Goal: Task Accomplishment & Management: Use online tool/utility

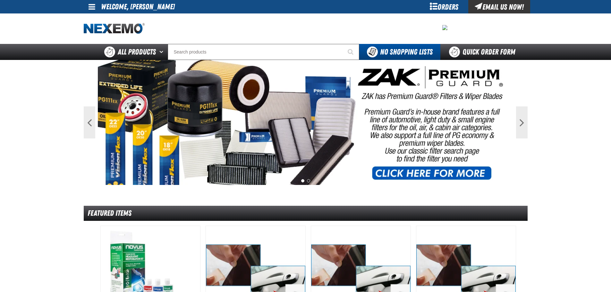
click at [89, 8] on span at bounding box center [92, 7] width 7 height 8
click at [97, 17] on link "My Account My Account" at bounding box center [101, 19] width 29 height 6
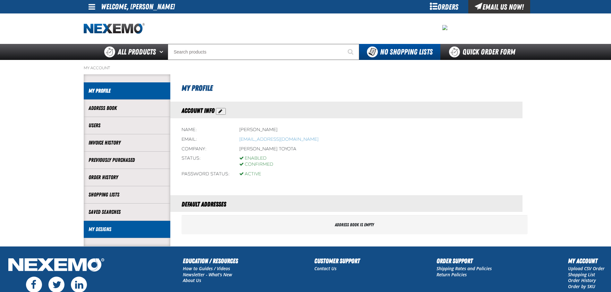
click at [104, 228] on link "My Designs" at bounding box center [127, 229] width 77 height 7
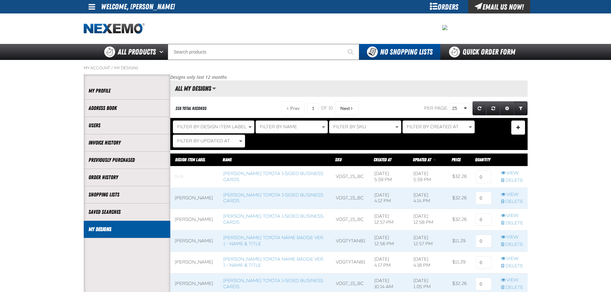
scroll to position [0, 0]
click at [180, 176] on span "Blank" at bounding box center [194, 176] width 48 height 21
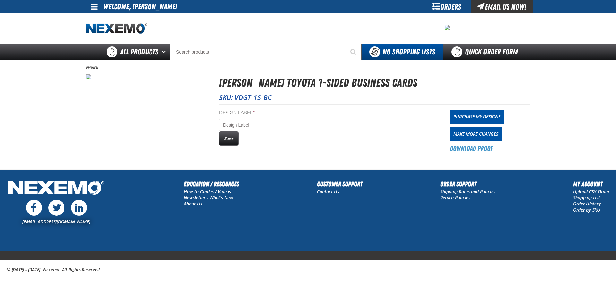
click at [118, 109] on section "Preview [PERSON_NAME] Toyota 1-sided Business Cards SKU: VDGT_1S_BC Design Labe…" at bounding box center [308, 109] width 444 height 98
click at [89, 78] on img at bounding box center [88, 76] width 5 height 5
click at [100, 89] on section "Preview [PERSON_NAME] Toyota 1-sided Business Cards SKU: VDGT_1S_BC Design Labe…" at bounding box center [308, 109] width 444 height 98
click at [466, 135] on link "Make More Changes" at bounding box center [476, 134] width 52 height 14
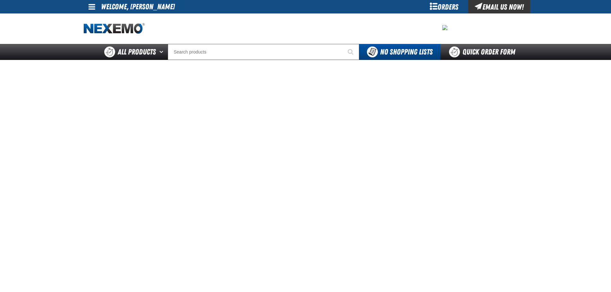
click at [94, 6] on span at bounding box center [92, 7] width 7 height 8
click at [98, 18] on link "My Account My Account" at bounding box center [101, 19] width 29 height 6
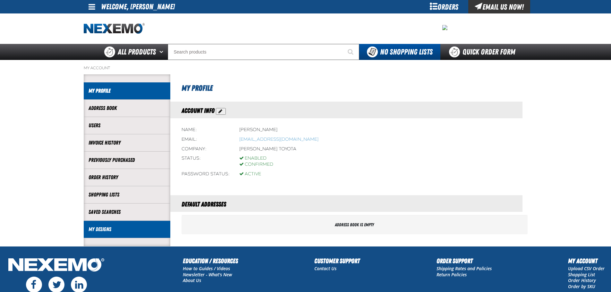
click at [104, 229] on link "My Designs" at bounding box center [127, 229] width 77 height 7
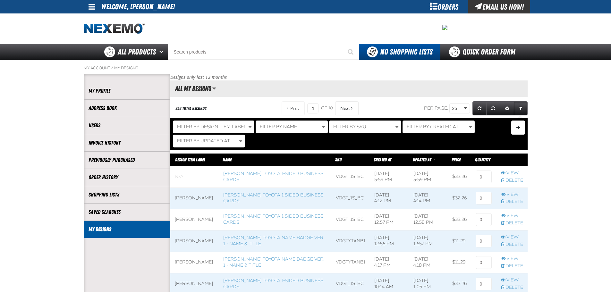
scroll to position [0, 0]
